Goal: Information Seeking & Learning: Learn about a topic

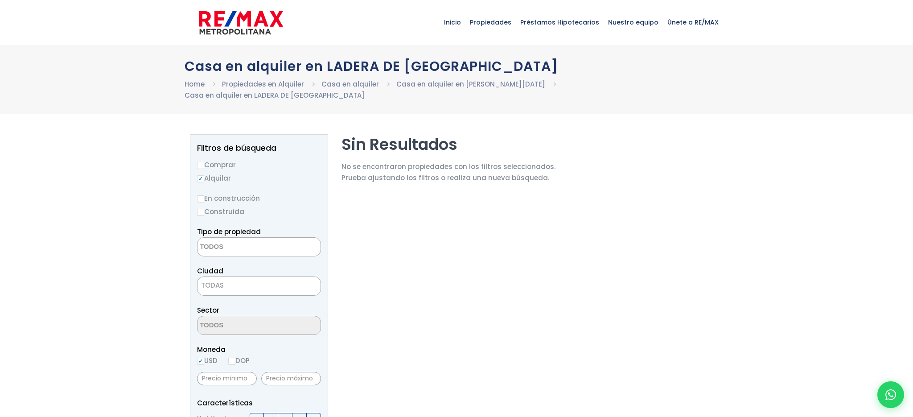
select select
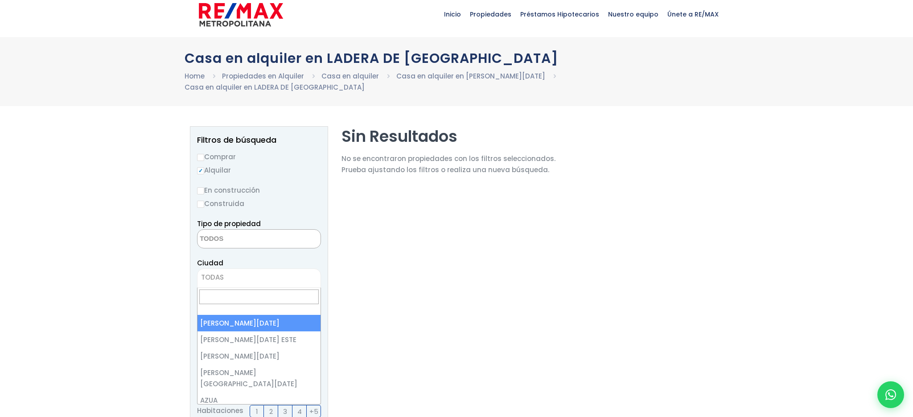
click at [245, 278] on span "TODAS" at bounding box center [259, 277] width 123 height 12
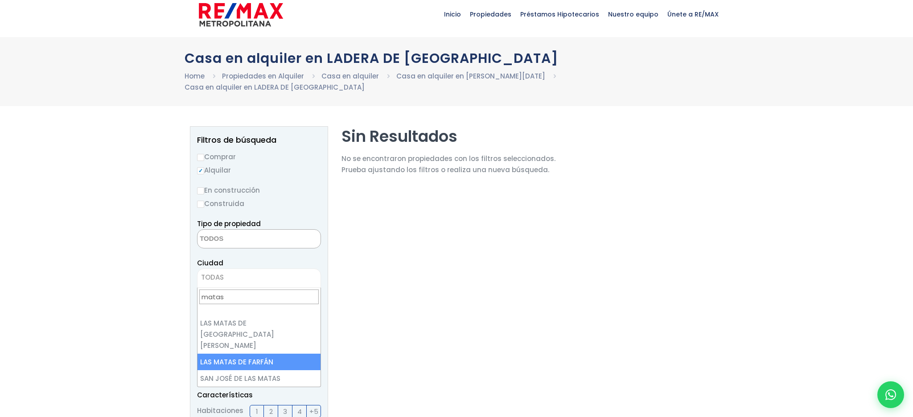
type input "matas"
select select "108"
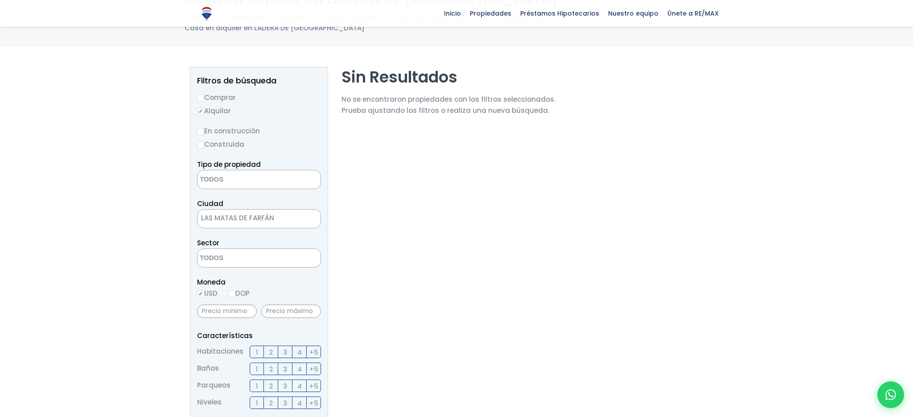
scroll to position [67, 0]
click at [235, 293] on input "DOP" at bounding box center [231, 293] width 7 height 7
radio input "true"
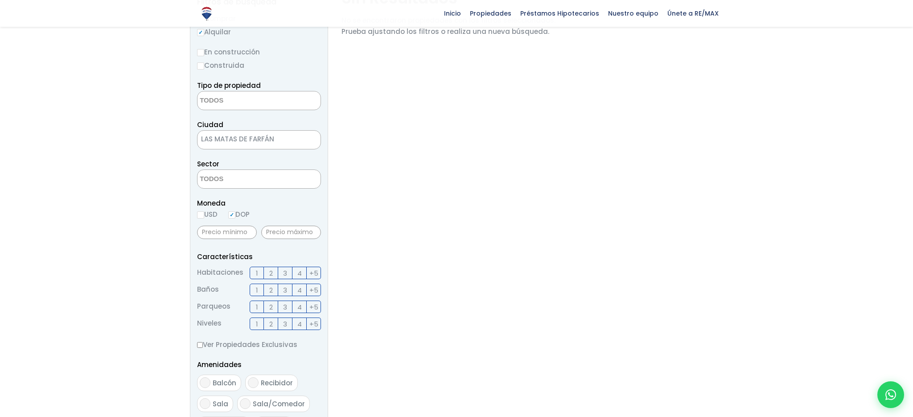
scroll to position [148, 0]
click at [284, 270] on span "3" at bounding box center [285, 270] width 4 height 11
click at [0, 0] on input "3" at bounding box center [0, 0] width 0 height 0
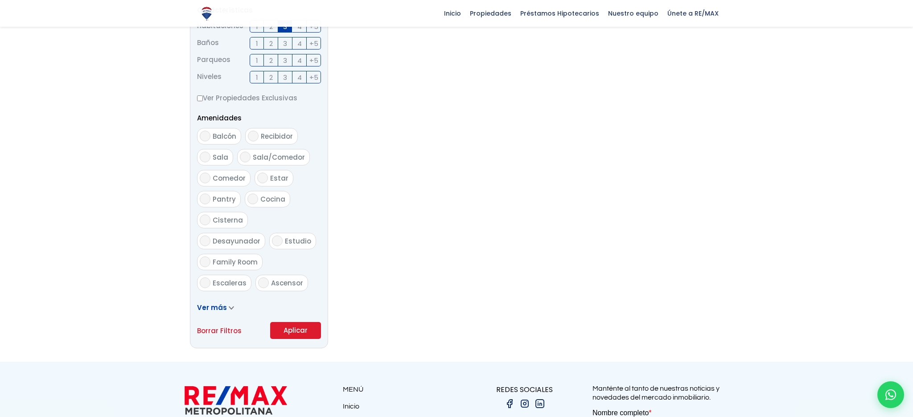
scroll to position [395, 0]
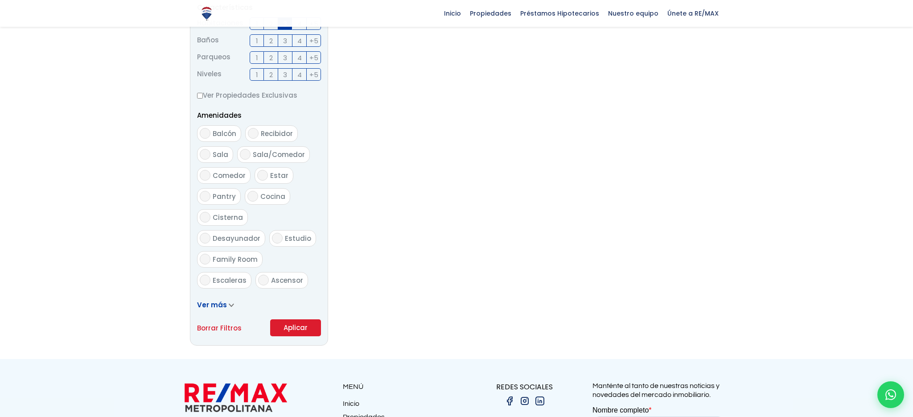
click at [299, 328] on button "Aplicar" at bounding box center [295, 327] width 51 height 17
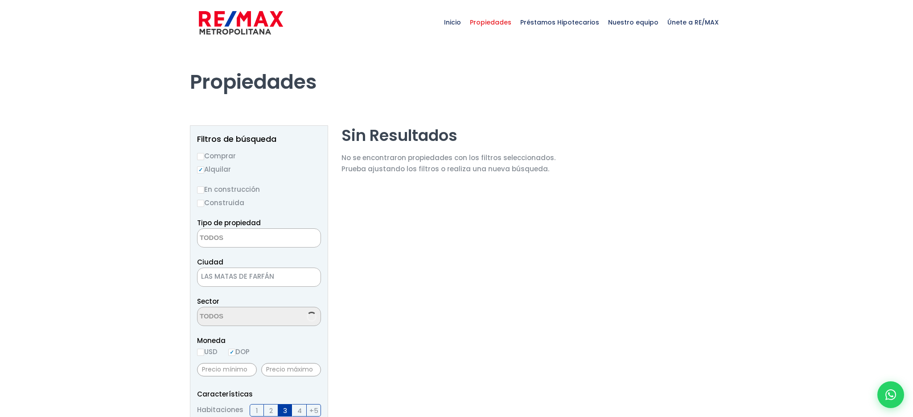
select select
